Goal: Transaction & Acquisition: Purchase product/service

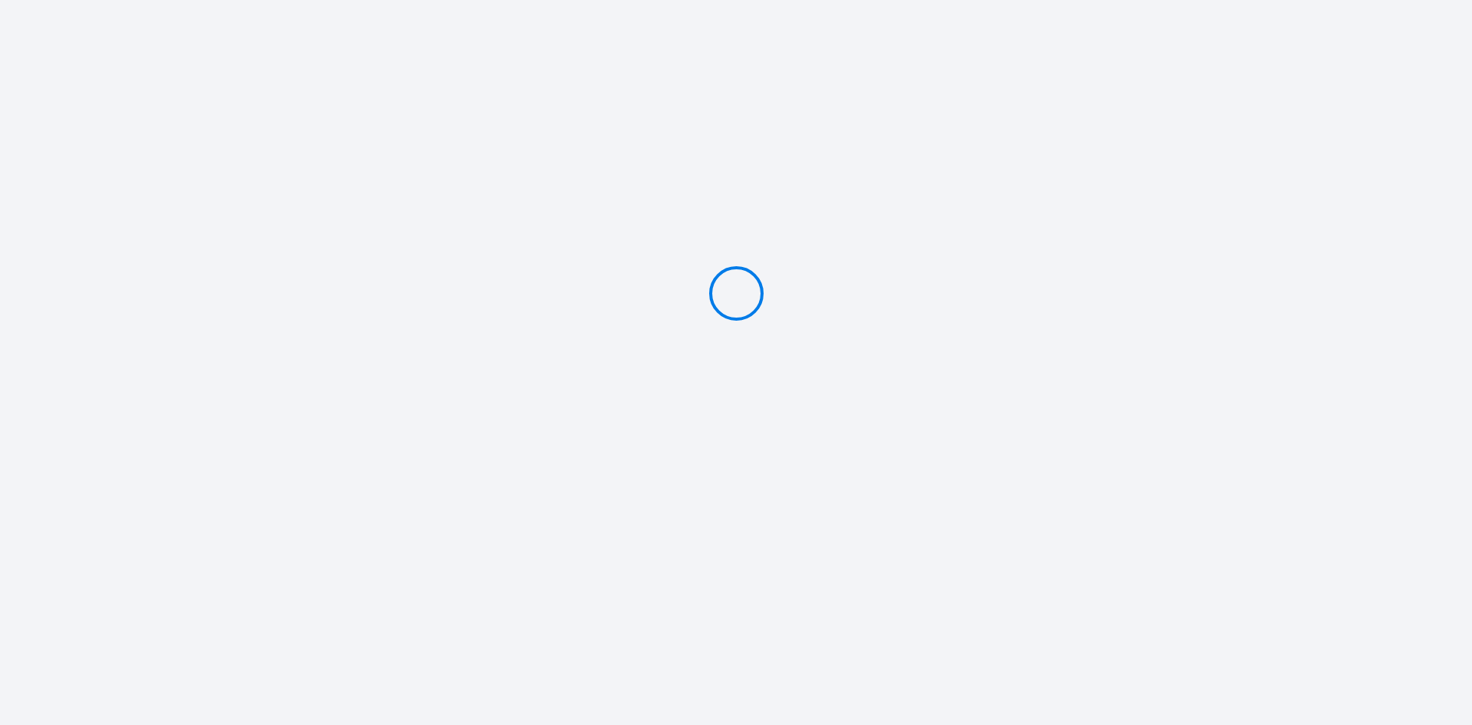
type input "PAYER 790 €"
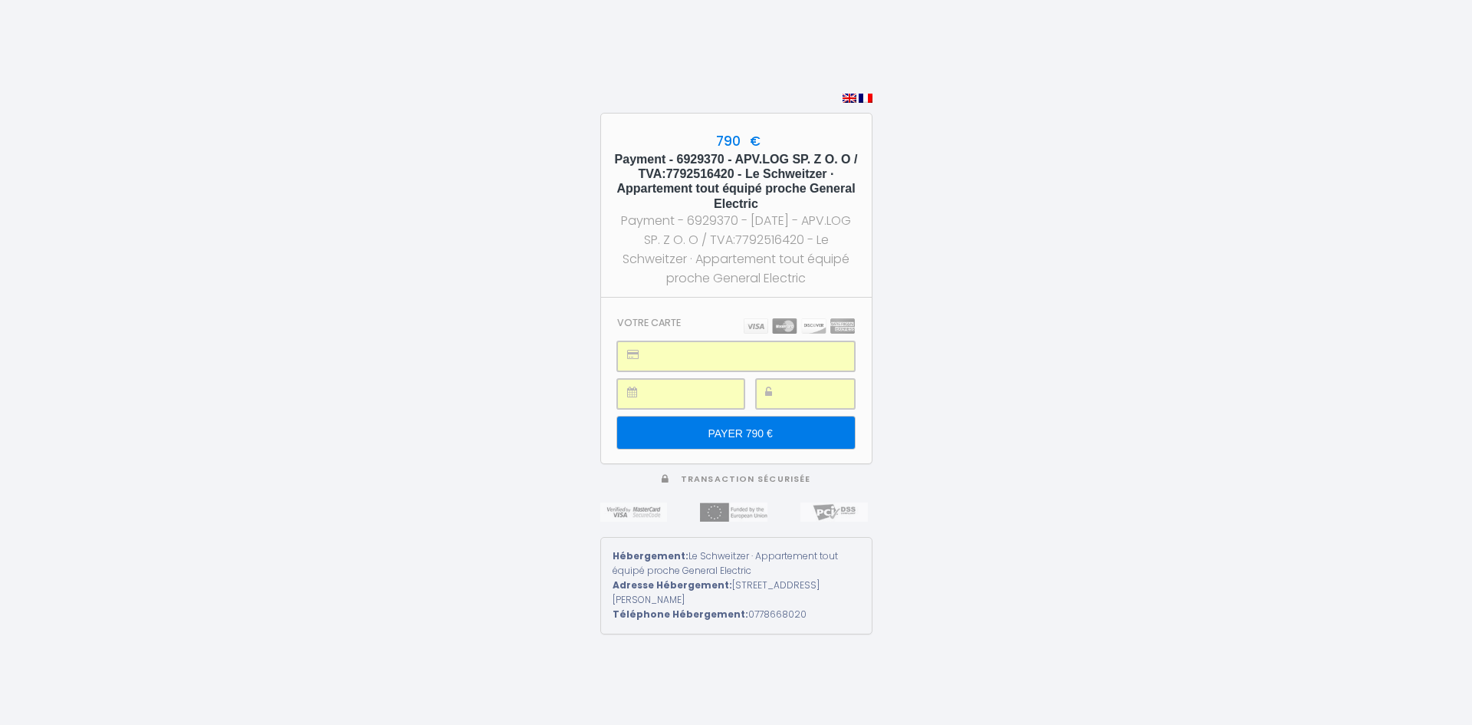
click at [720, 426] on input "PAYER 790 €" at bounding box center [735, 432] width 237 height 32
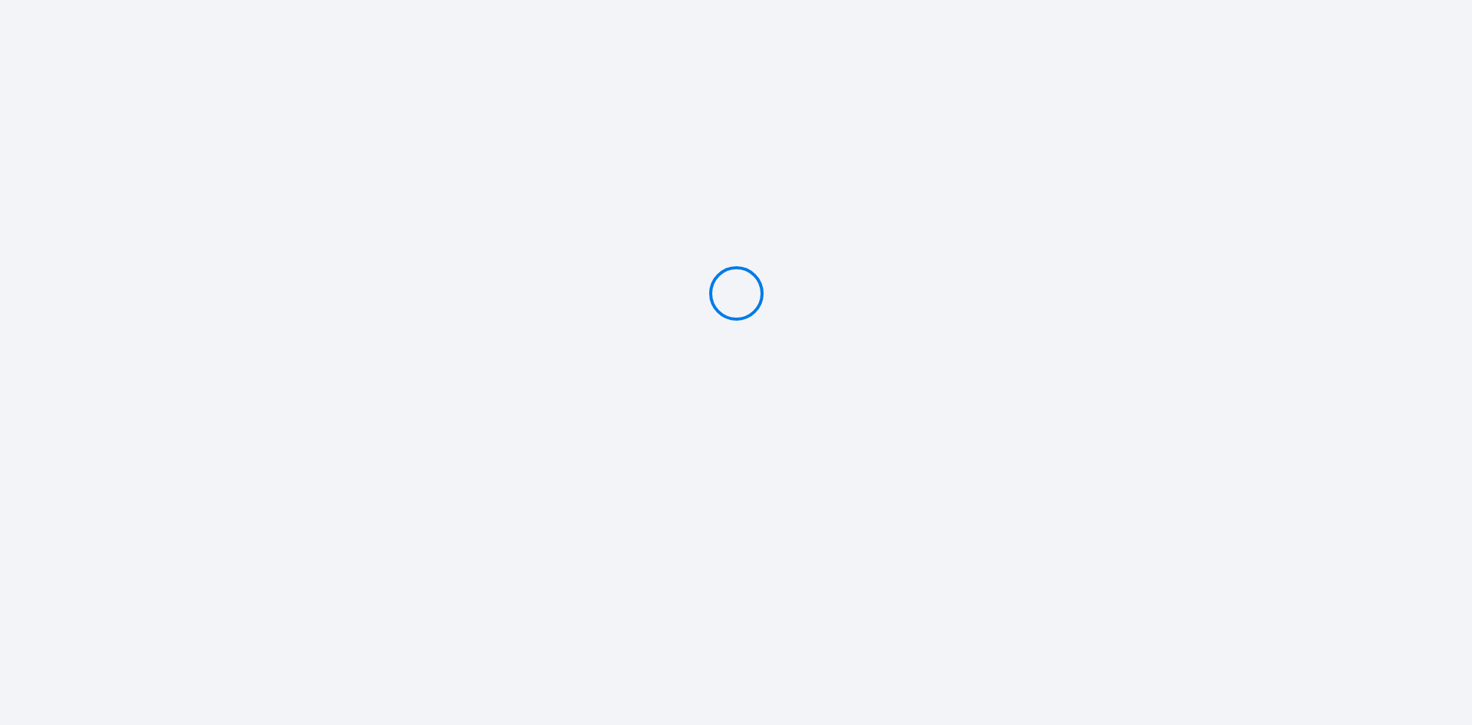
type input "PAYER 790 €"
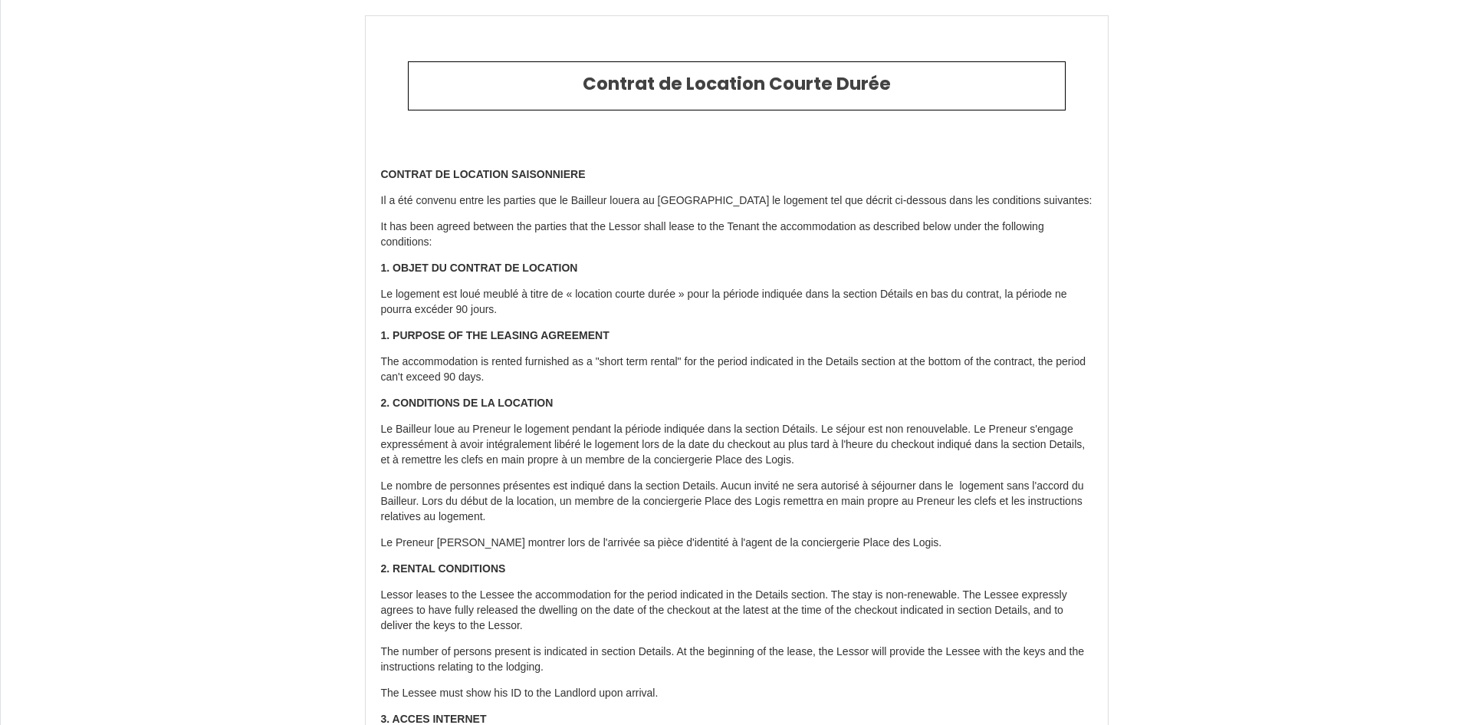
select select "PL"
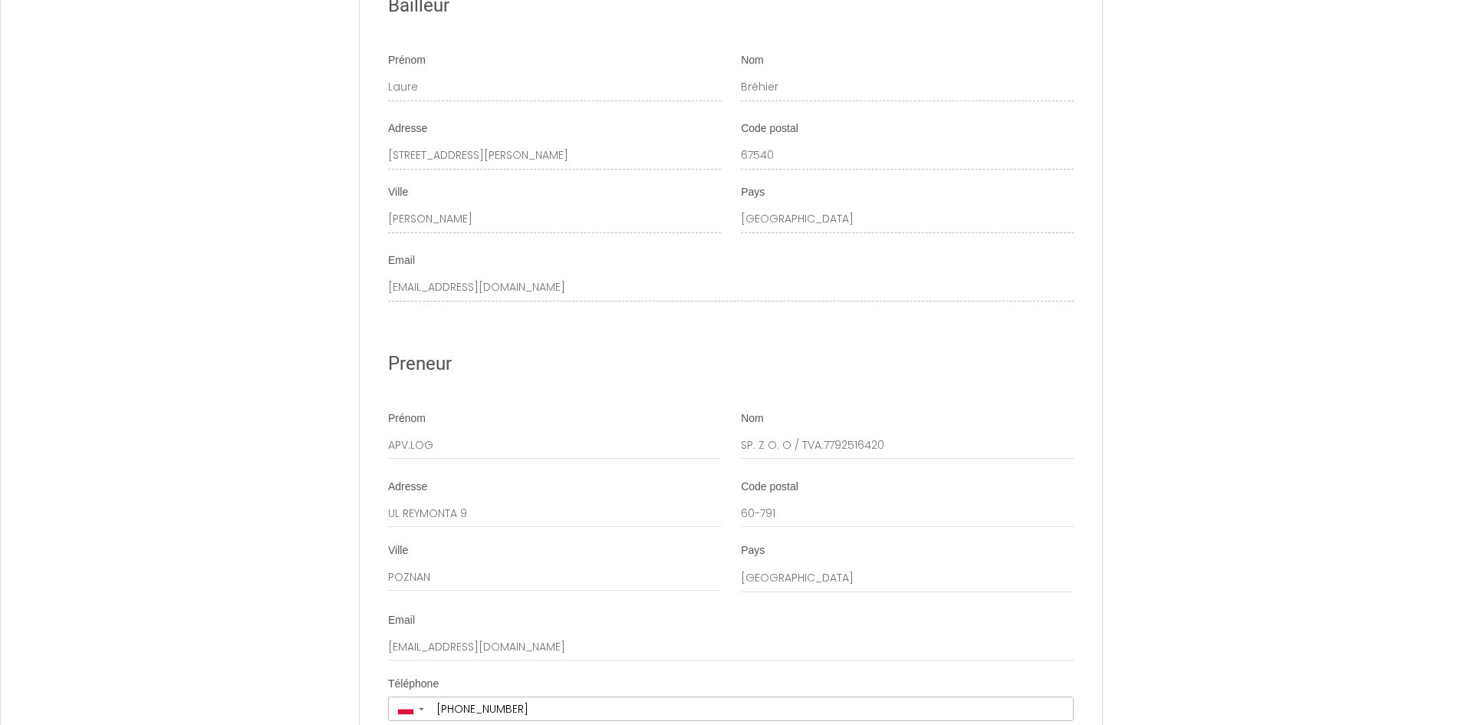
scroll to position [4947, 0]
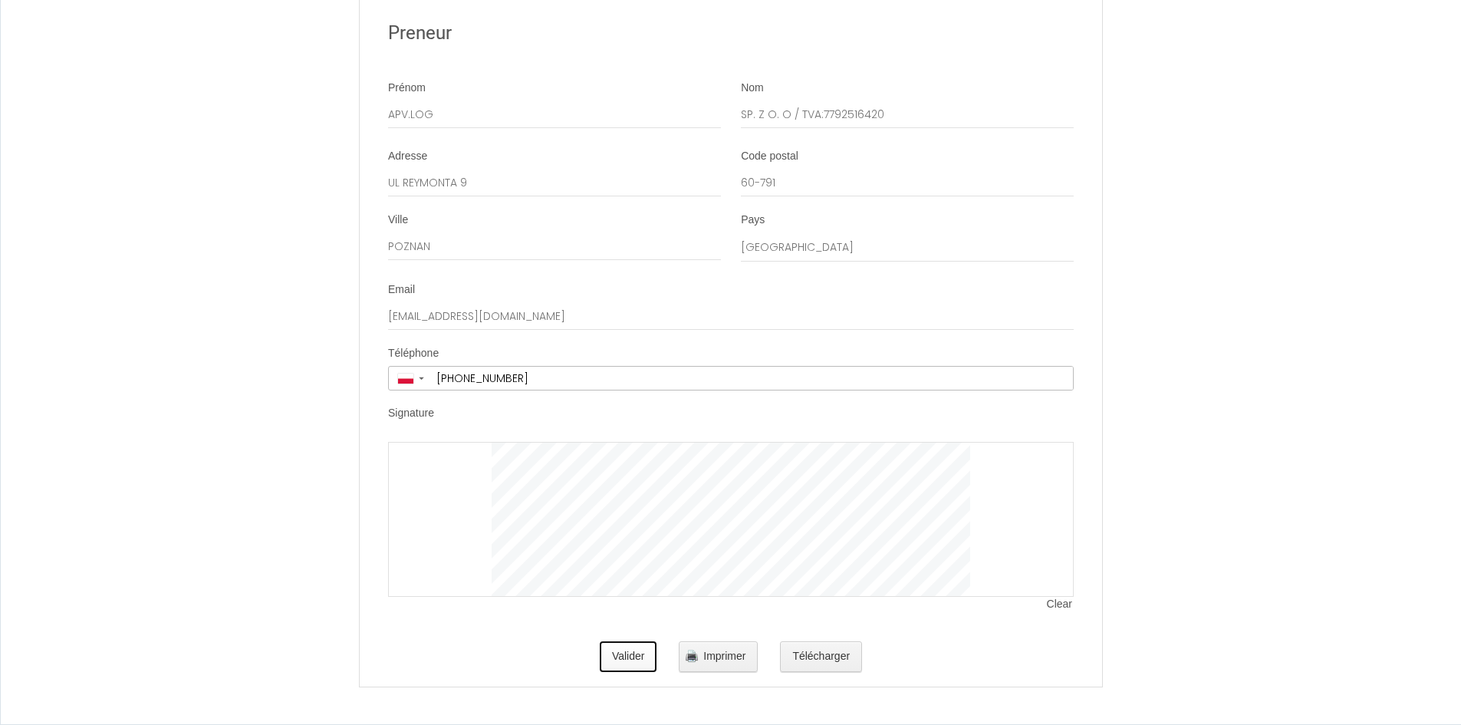
click at [631, 656] on button "Valider" at bounding box center [629, 656] width 58 height 31
click at [482, 514] on div at bounding box center [731, 519] width 686 height 155
click at [632, 653] on button "Valider" at bounding box center [629, 656] width 58 height 31
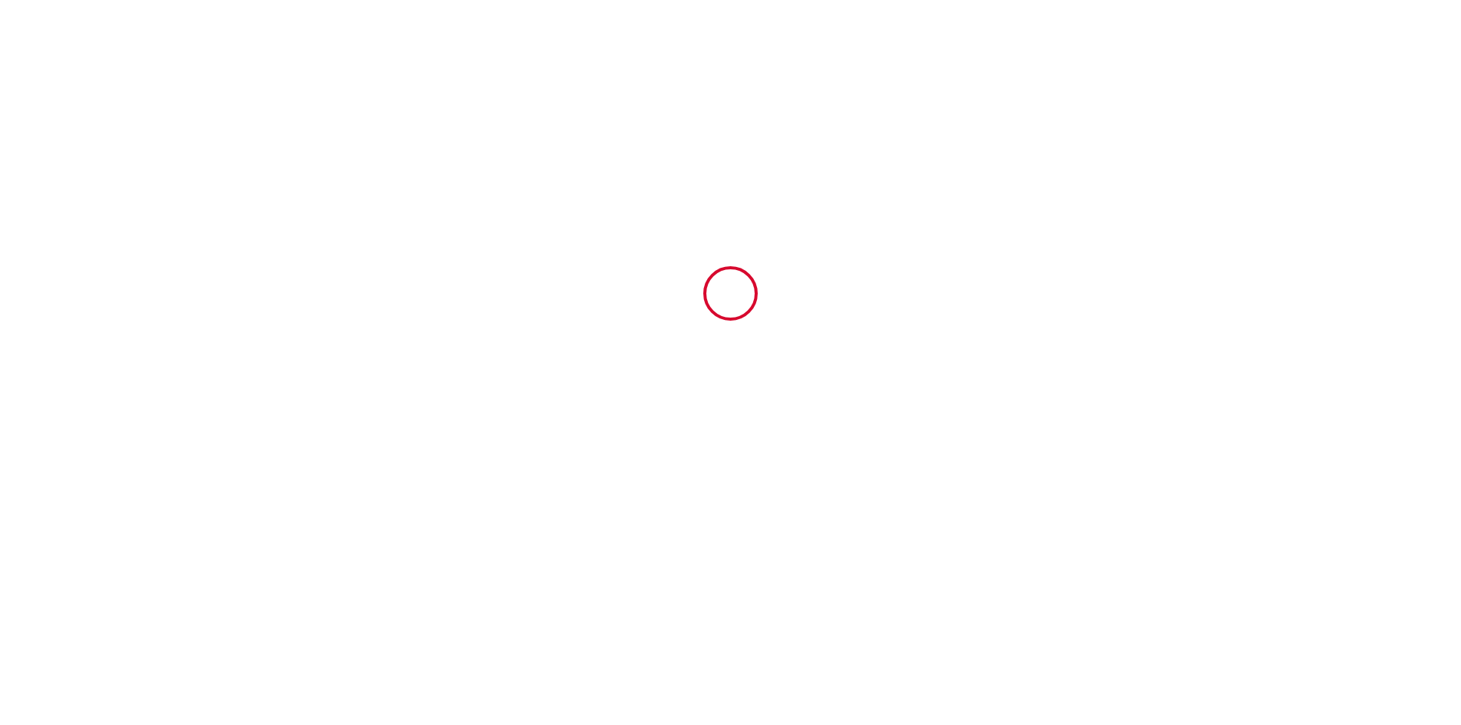
scroll to position [0, 0]
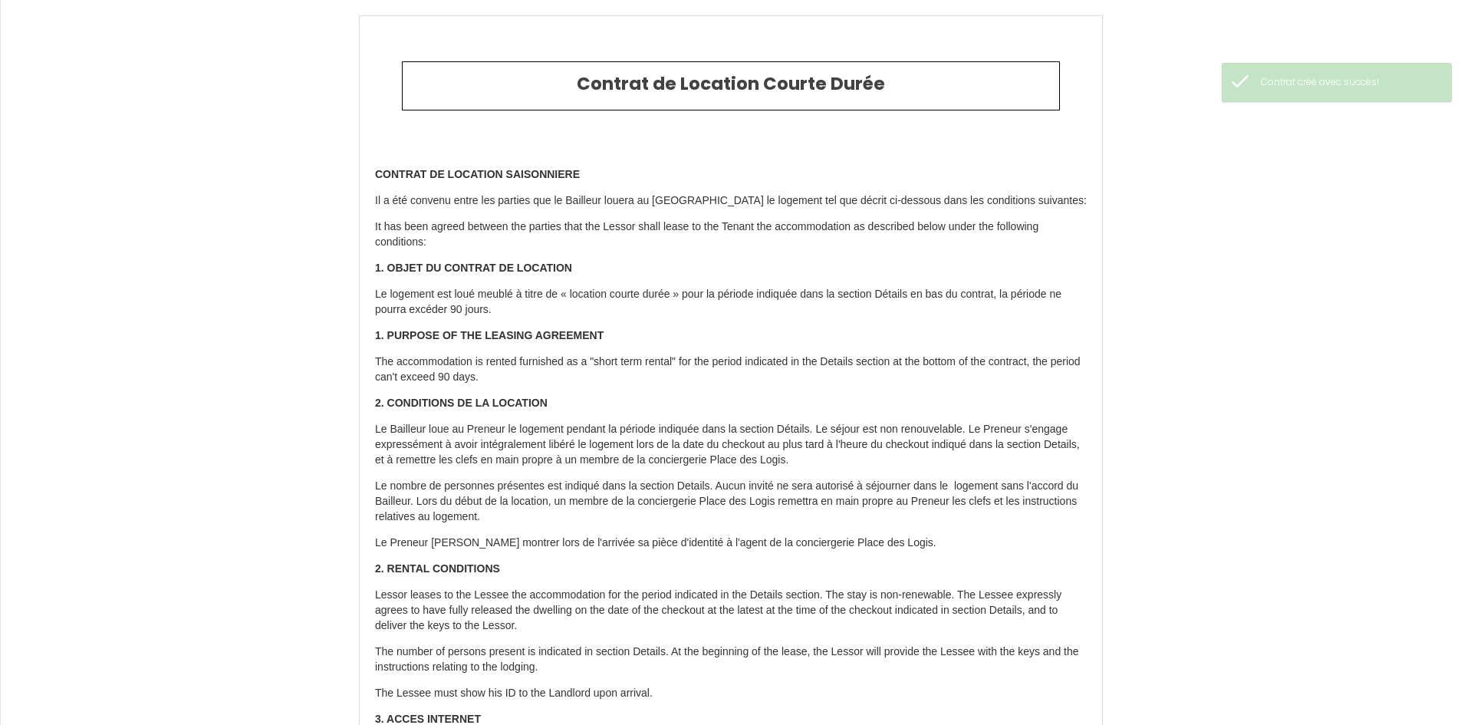
type input "13.5"
type input "84"
type input "692.5"
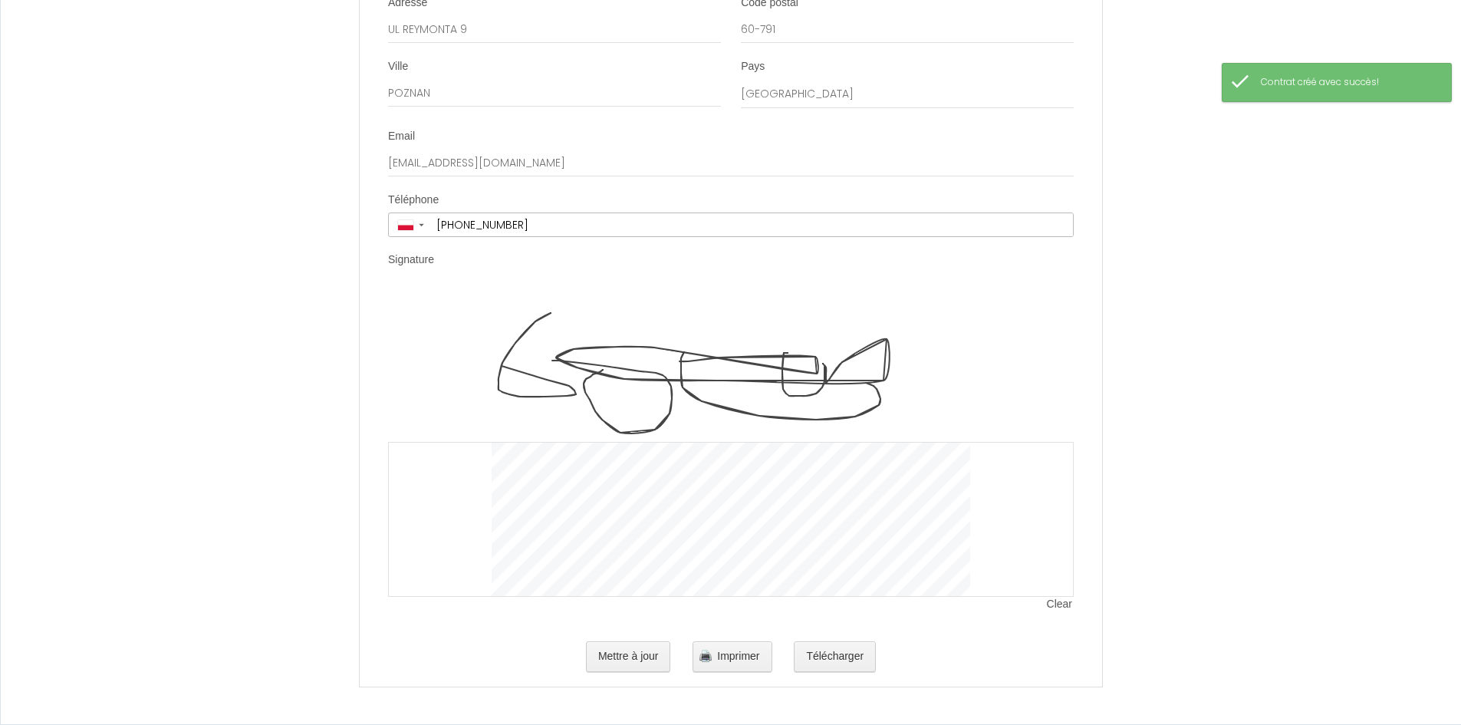
scroll to position [5100, 0]
click at [732, 662] on span "Imprimer" at bounding box center [738, 656] width 42 height 12
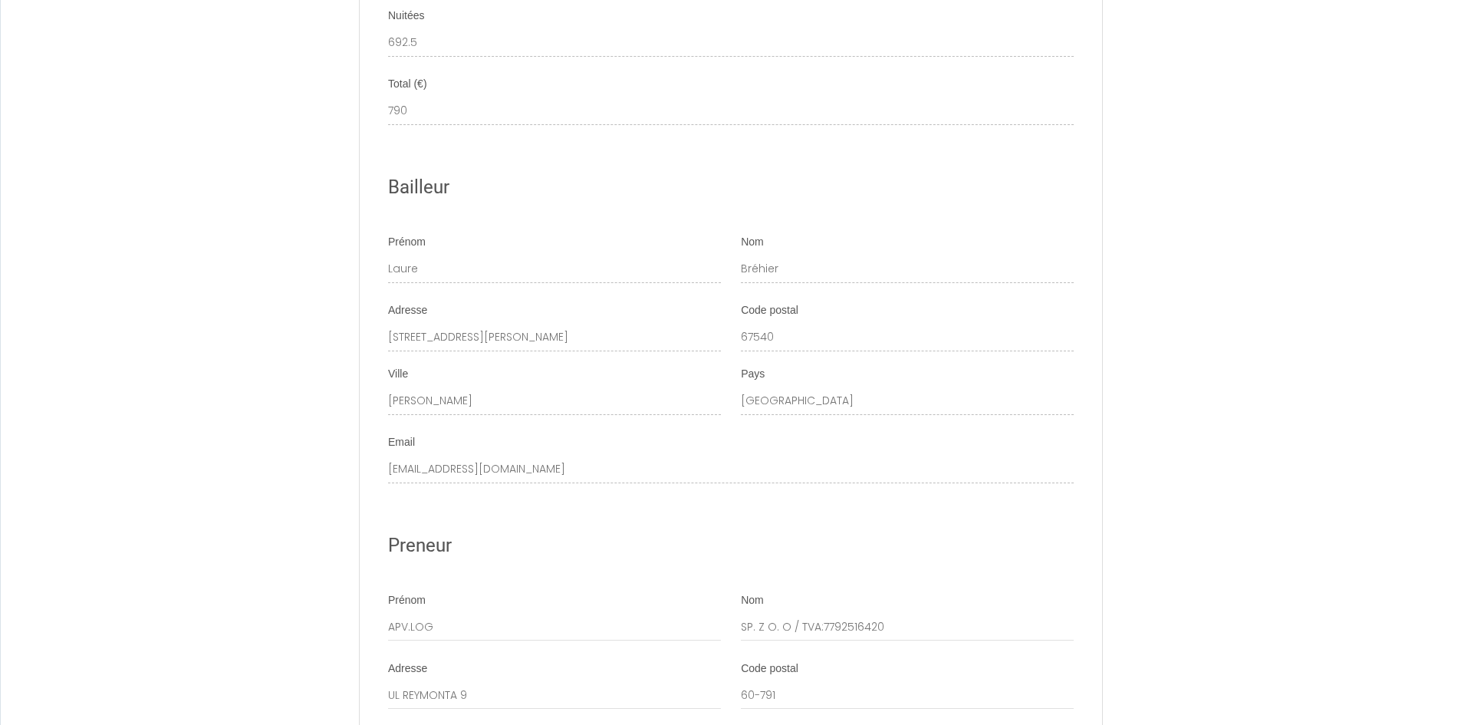
scroll to position [4103, 0]
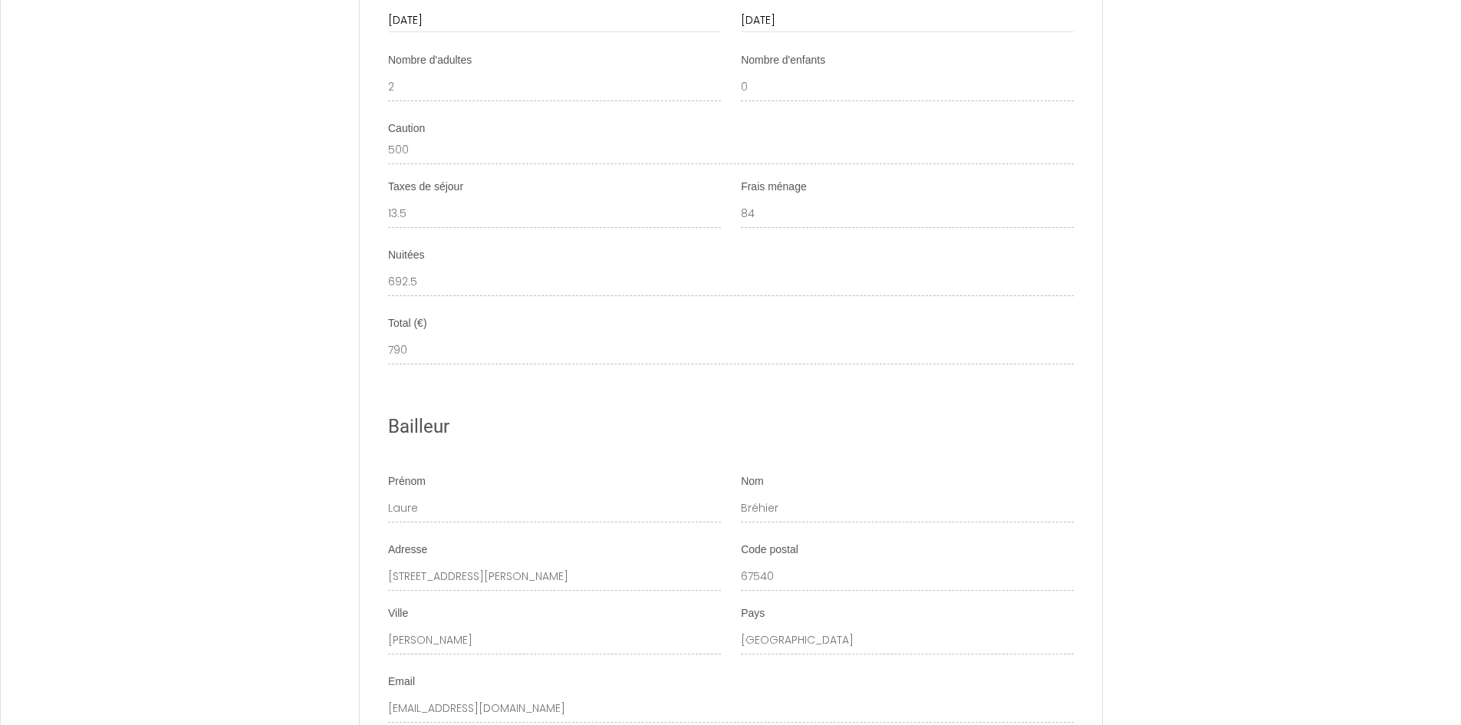
click at [830, 590] on div "Code postal 67540" at bounding box center [907, 566] width 333 height 48
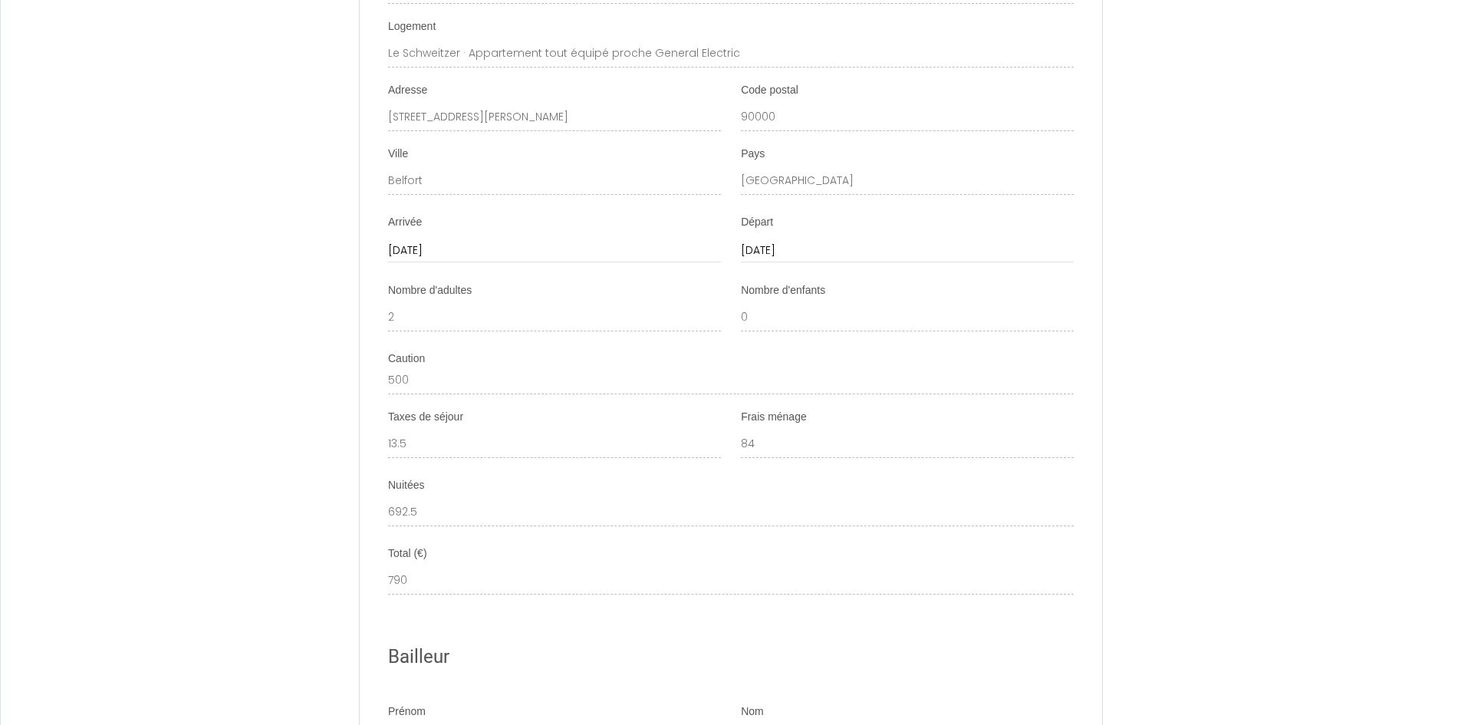
scroll to position [3720, 0]
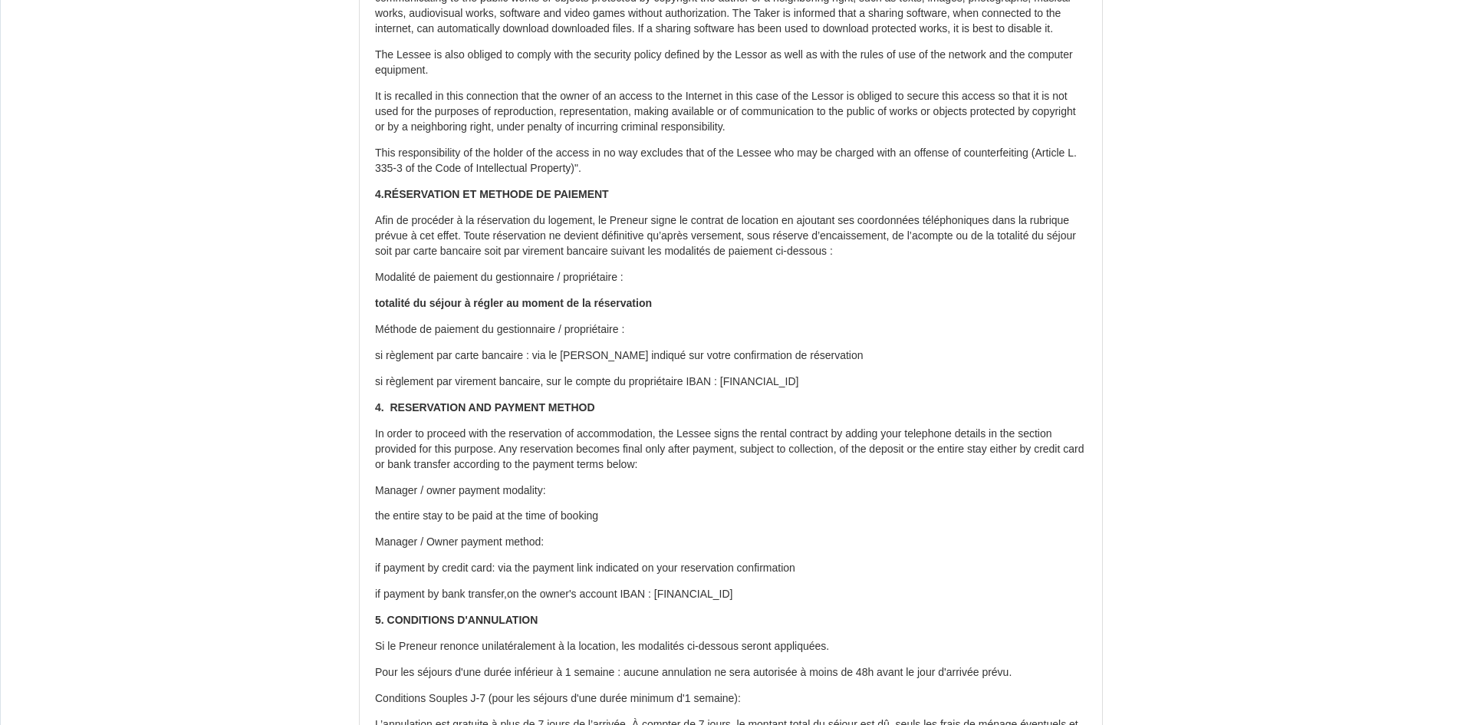
scroll to position [1074, 0]
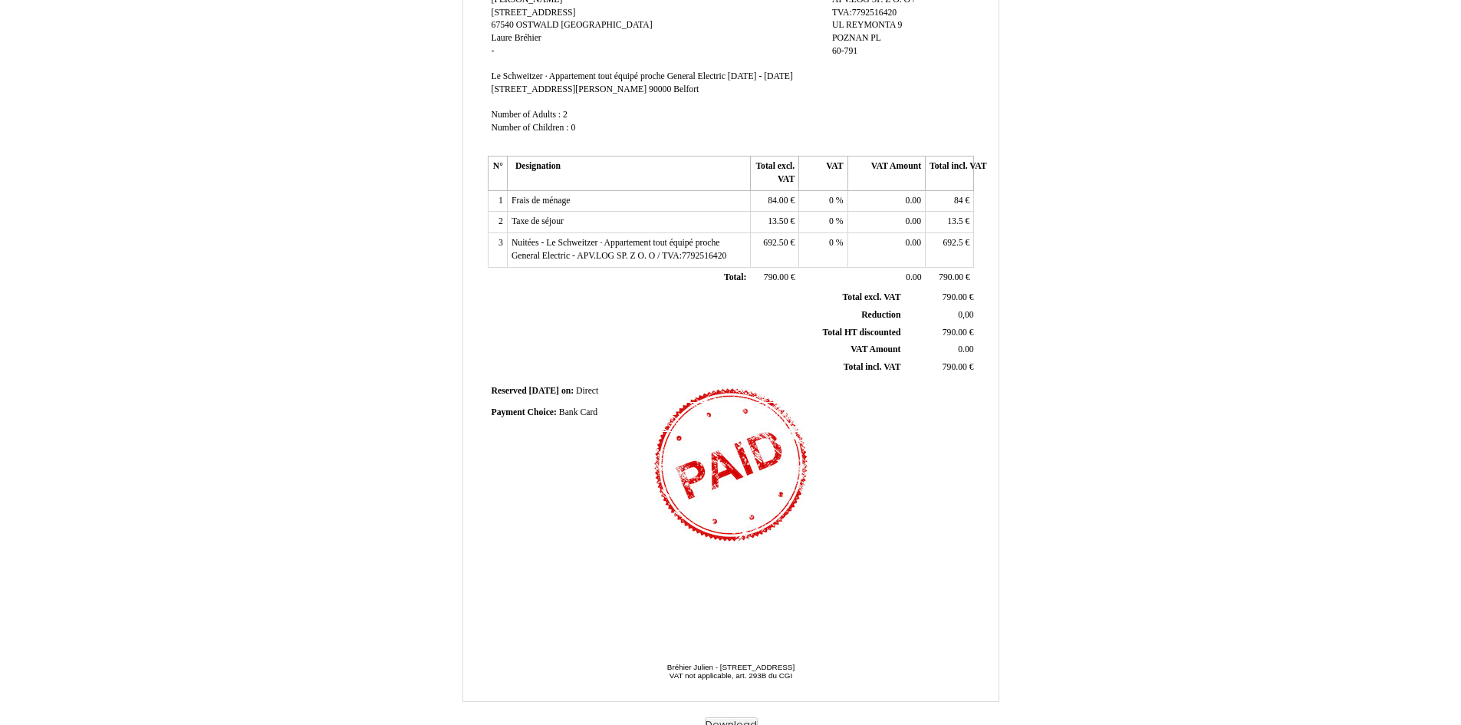
scroll to position [177, 0]
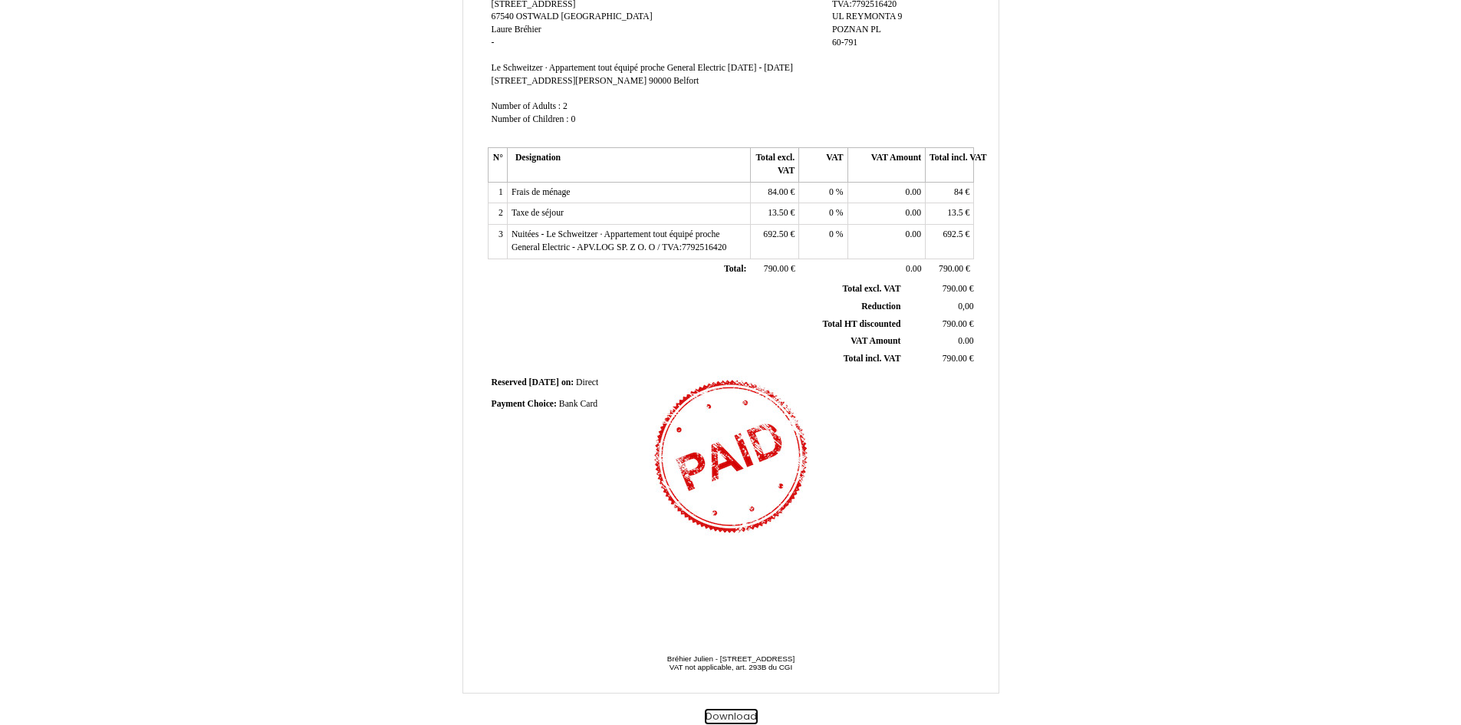
click at [733, 715] on button "Download" at bounding box center [731, 717] width 53 height 16
